Goal: Navigation & Orientation: Find specific page/section

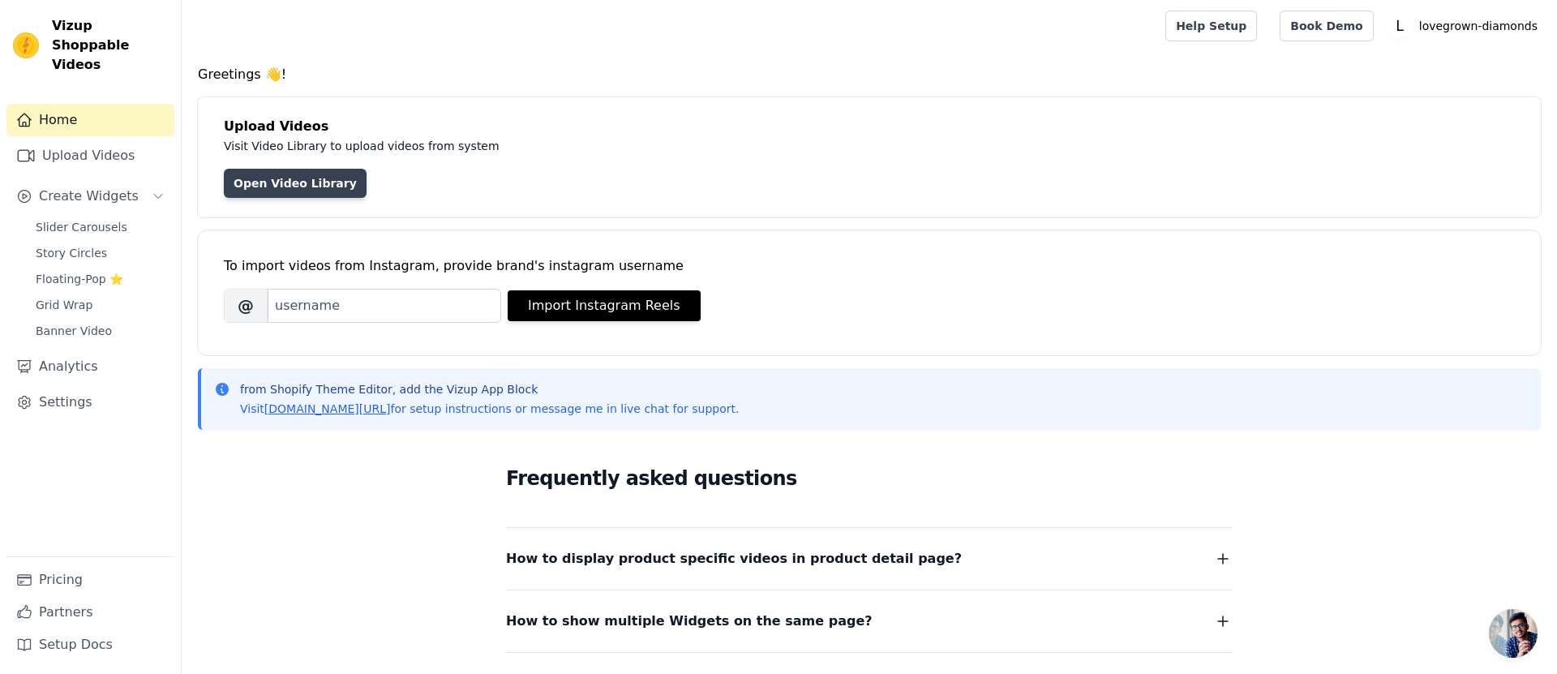
click at [284, 186] on link "Open Video Library" at bounding box center [295, 183] width 143 height 29
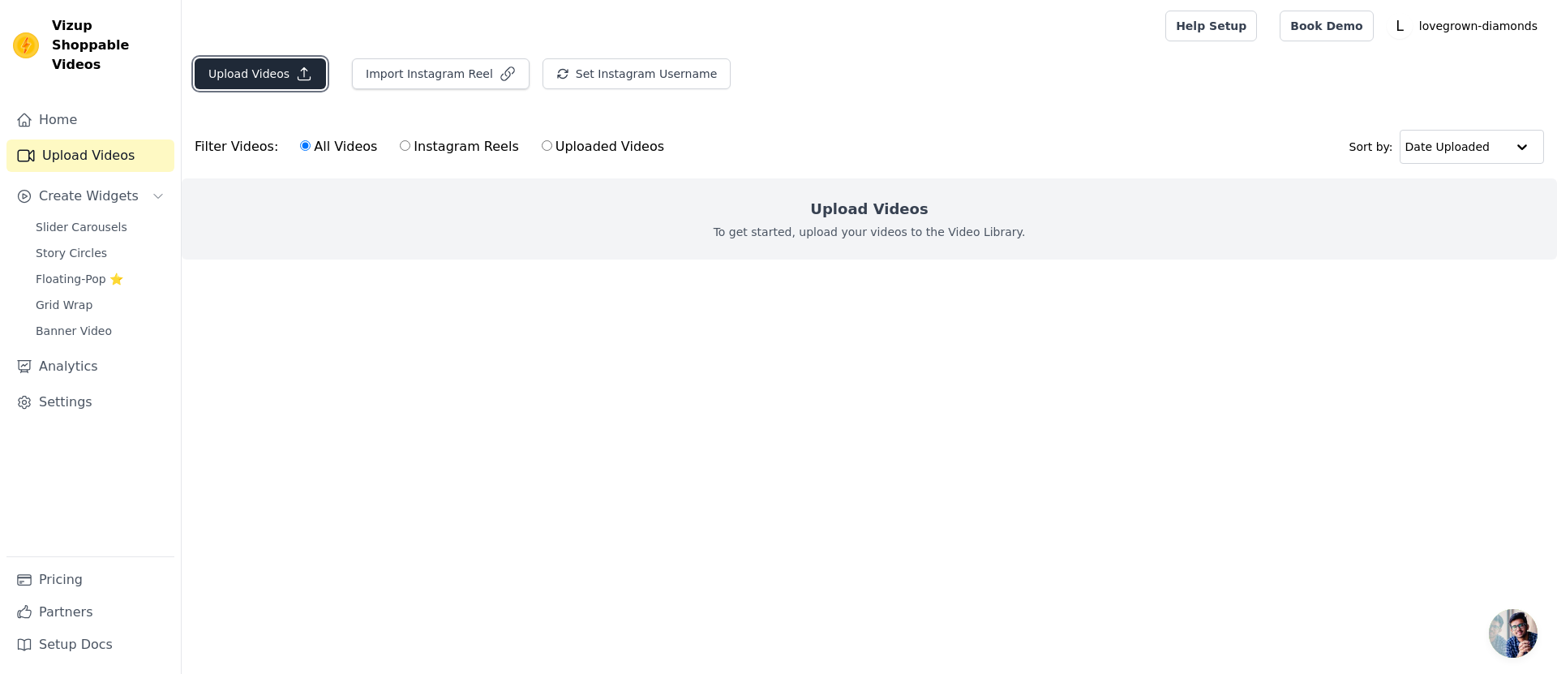
click at [269, 79] on button "Upload Videos" at bounding box center [260, 73] width 131 height 31
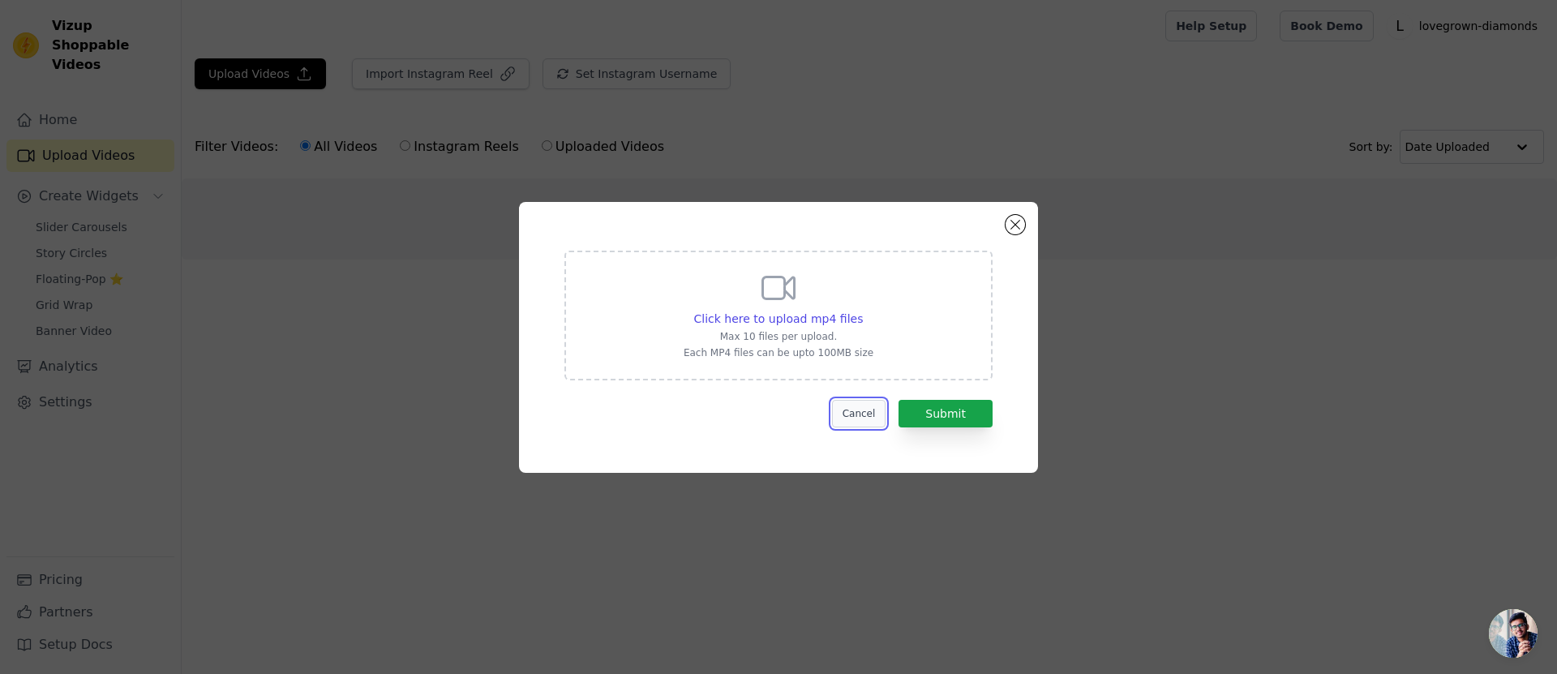
click at [851, 411] on button "Cancel" at bounding box center [859, 414] width 54 height 28
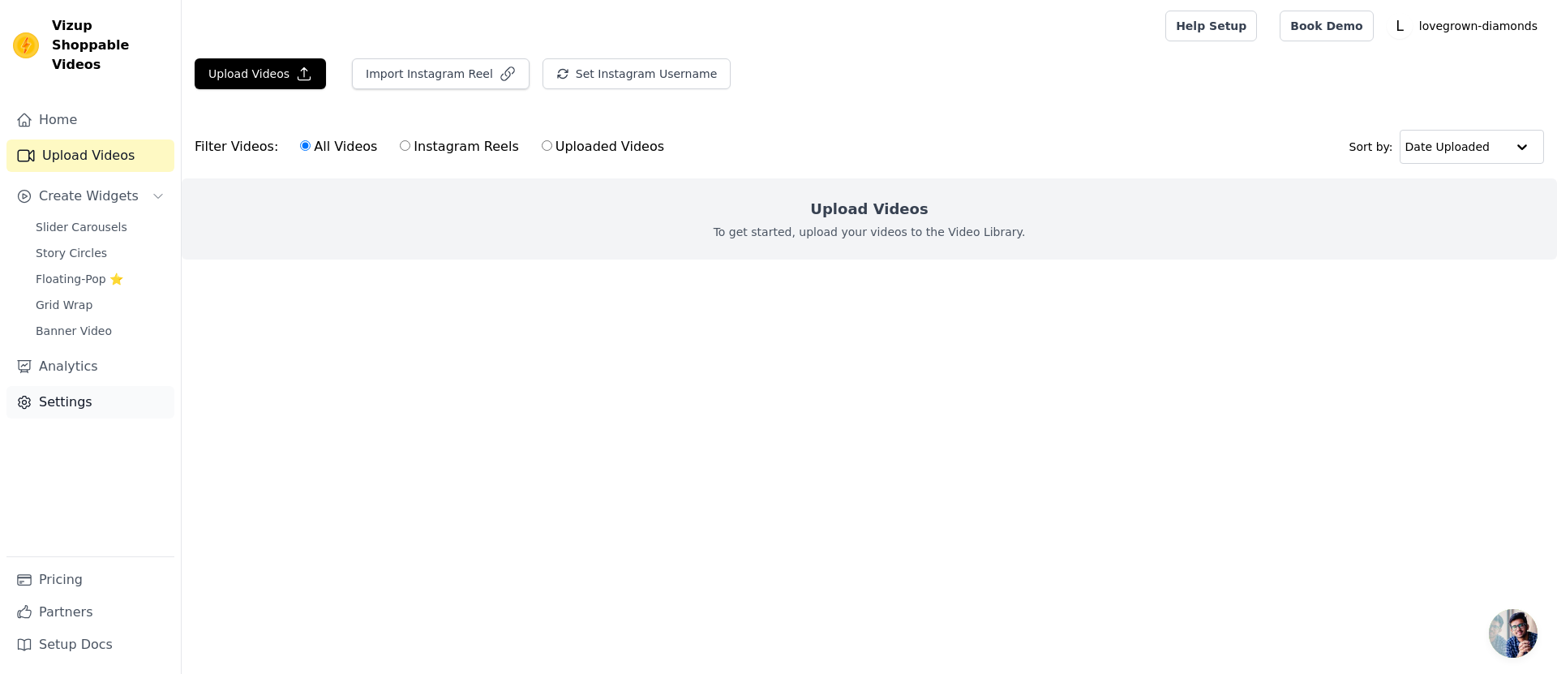
click at [88, 388] on link "Settings" at bounding box center [90, 402] width 168 height 32
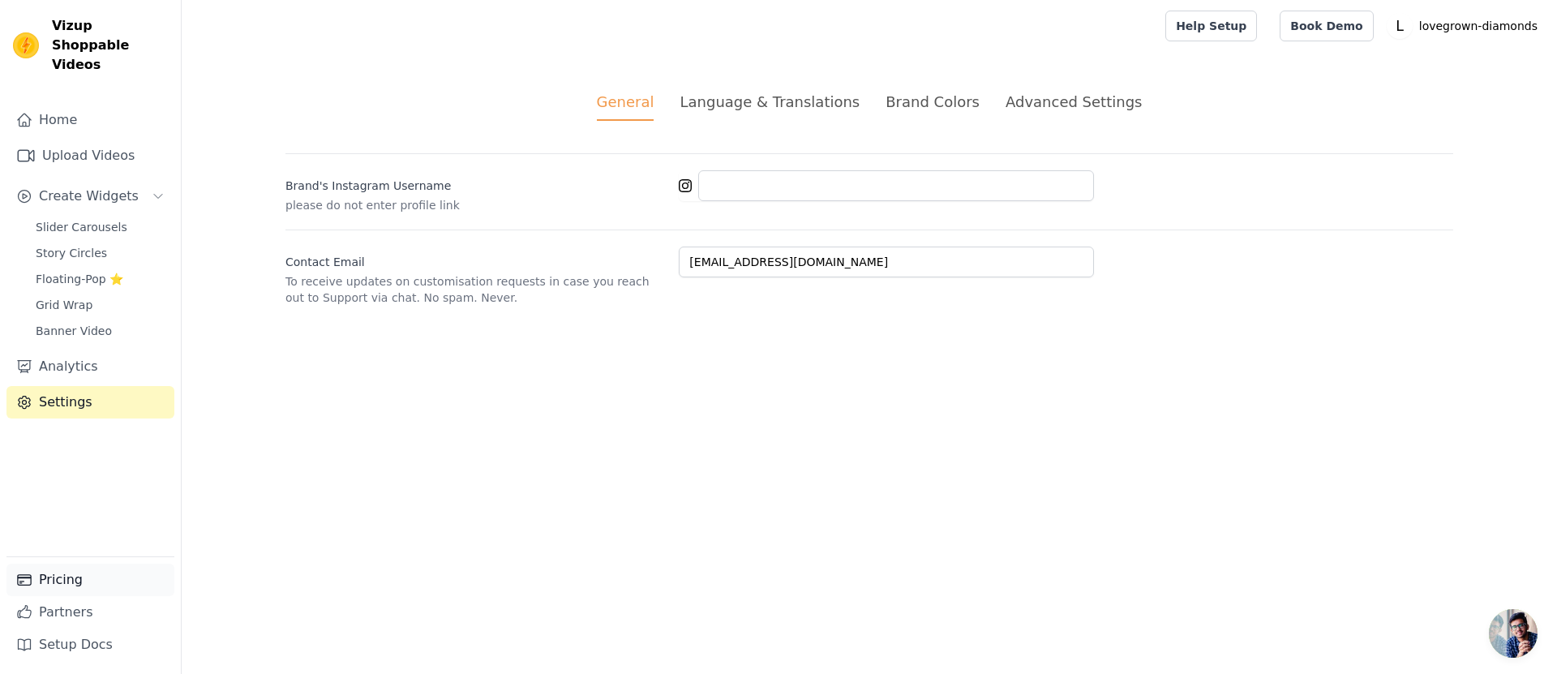
click at [74, 585] on link "Pricing" at bounding box center [90, 580] width 168 height 32
click at [84, 579] on link "Pricing" at bounding box center [90, 580] width 168 height 32
